Goal: Navigation & Orientation: Find specific page/section

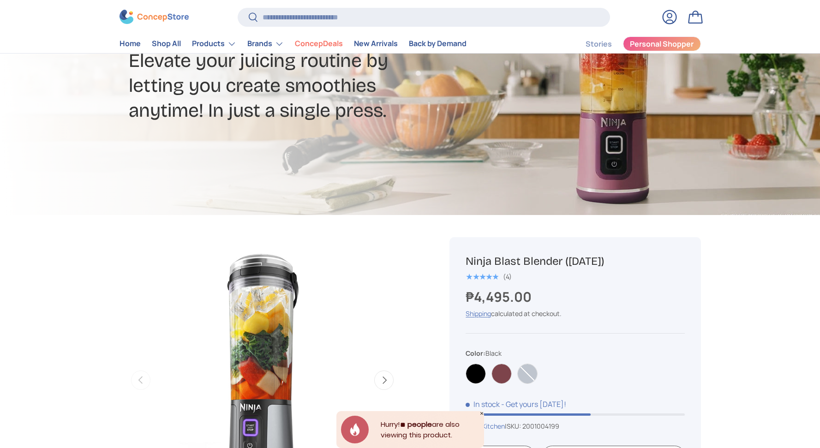
scroll to position [225, 0]
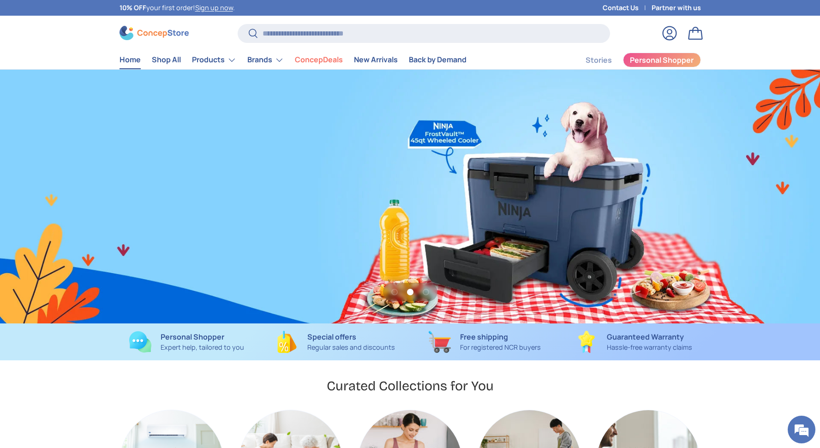
scroll to position [2388, 3773]
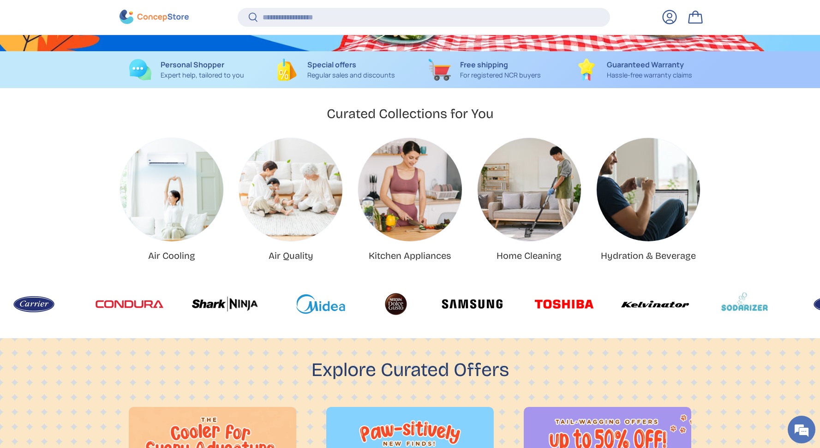
scroll to position [0, 1640]
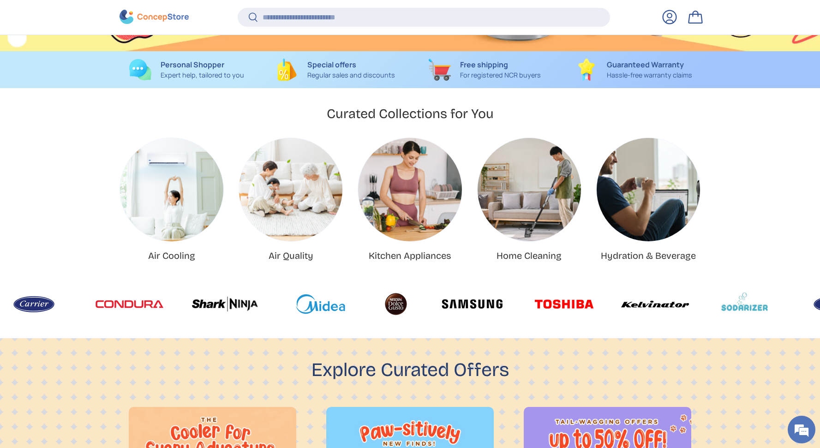
click at [184, 188] on img "Air Cooling" at bounding box center [171, 189] width 103 height 103
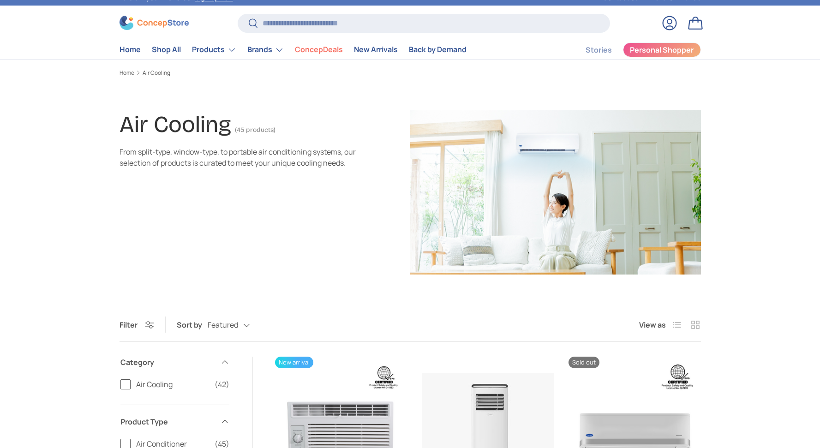
scroll to position [12, 0]
